Goal: Transaction & Acquisition: Book appointment/travel/reservation

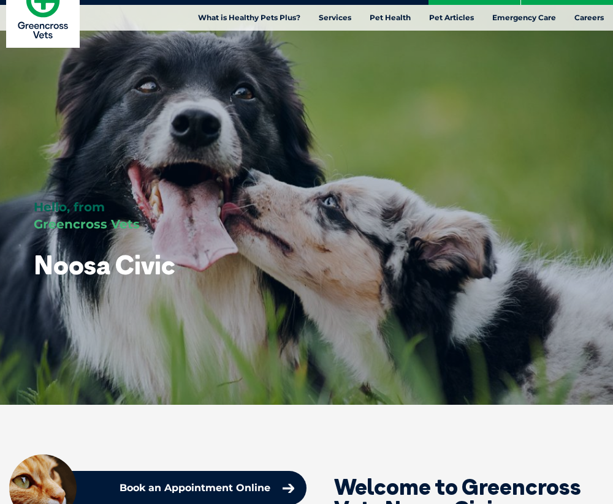
scroll to position [26, 0]
click at [536, 18] on link "Emergency Care" at bounding box center [524, 18] width 82 height 26
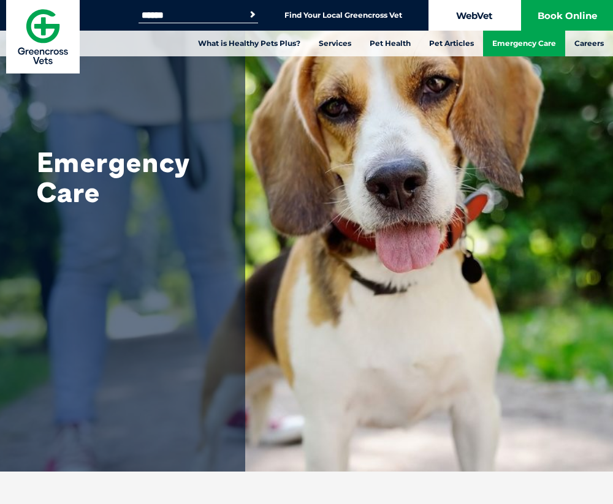
click at [473, 10] on link "WebVet" at bounding box center [474, 15] width 92 height 31
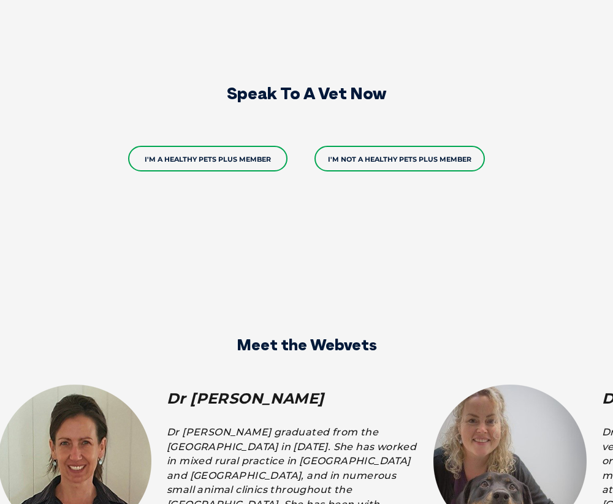
scroll to position [2422, 0]
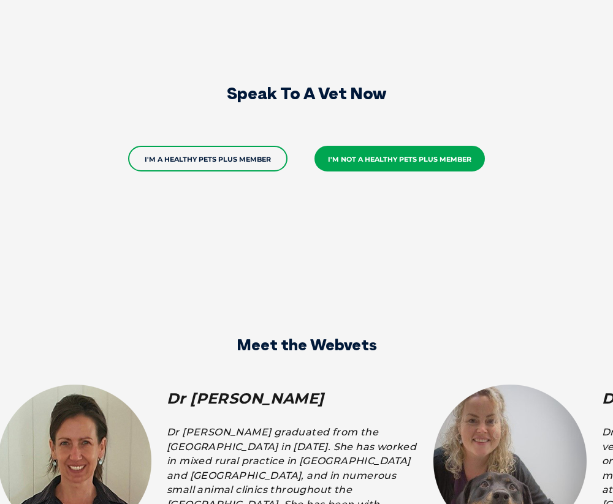
click at [426, 146] on link "I'm not a Healthy Pets Plus member" at bounding box center [399, 159] width 170 height 26
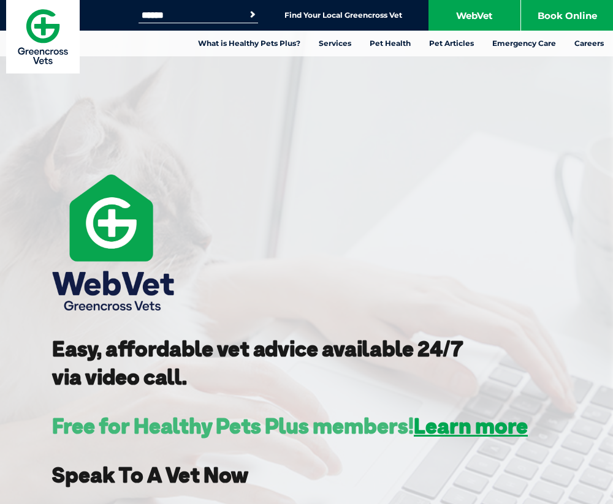
scroll to position [0, 0]
click at [477, 12] on link "WebVet" at bounding box center [474, 15] width 92 height 31
click at [572, 15] on link "Book Online" at bounding box center [567, 15] width 92 height 31
click at [470, 11] on link "WebVet" at bounding box center [474, 15] width 92 height 31
click at [118, 236] on img at bounding box center [113, 243] width 123 height 136
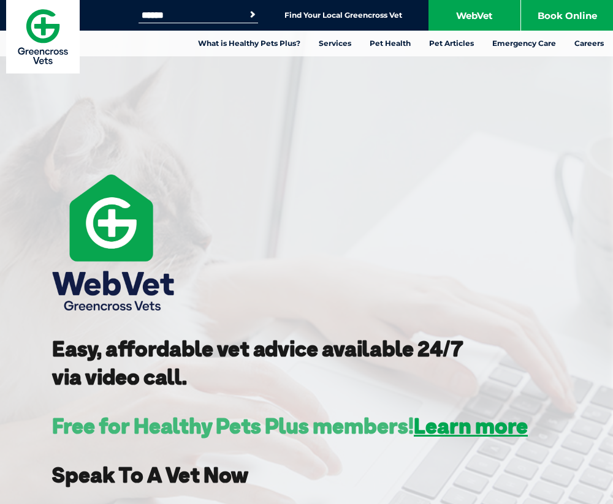
click at [118, 236] on img at bounding box center [113, 243] width 123 height 136
click at [136, 383] on strong "Easy, affordable vet advice available 24/7 via video call." at bounding box center [257, 362] width 411 height 55
drag, startPoint x: 136, startPoint y: 383, endPoint x: 136, endPoint y: 371, distance: 11.6
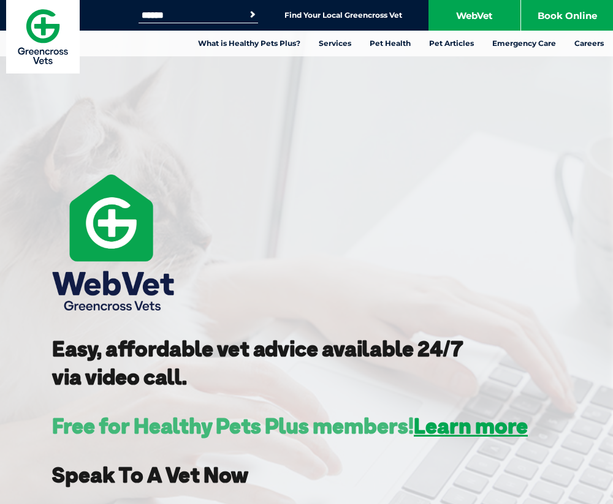
click at [136, 371] on strong "Easy, affordable vet advice available 24/7 via video call." at bounding box center [257, 362] width 411 height 55
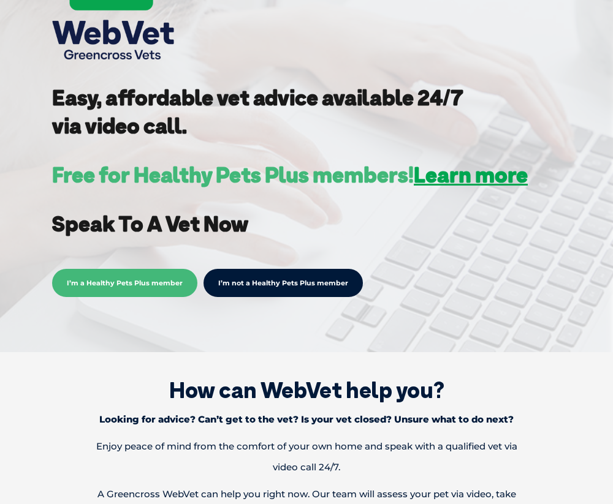
scroll to position [254, 0]
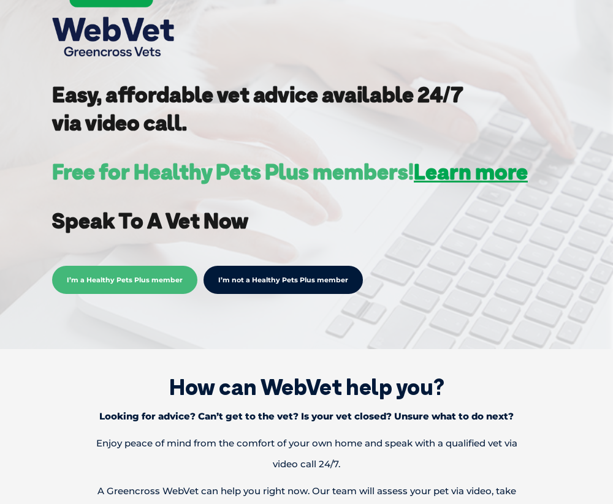
click at [276, 276] on link "I’m not a Healthy Pets Plus member" at bounding box center [282, 280] width 159 height 28
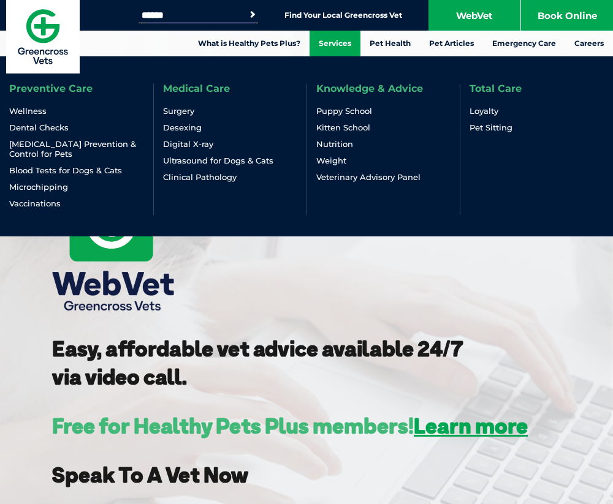
scroll to position [0, 0]
